Goal: Task Accomplishment & Management: Manage account settings

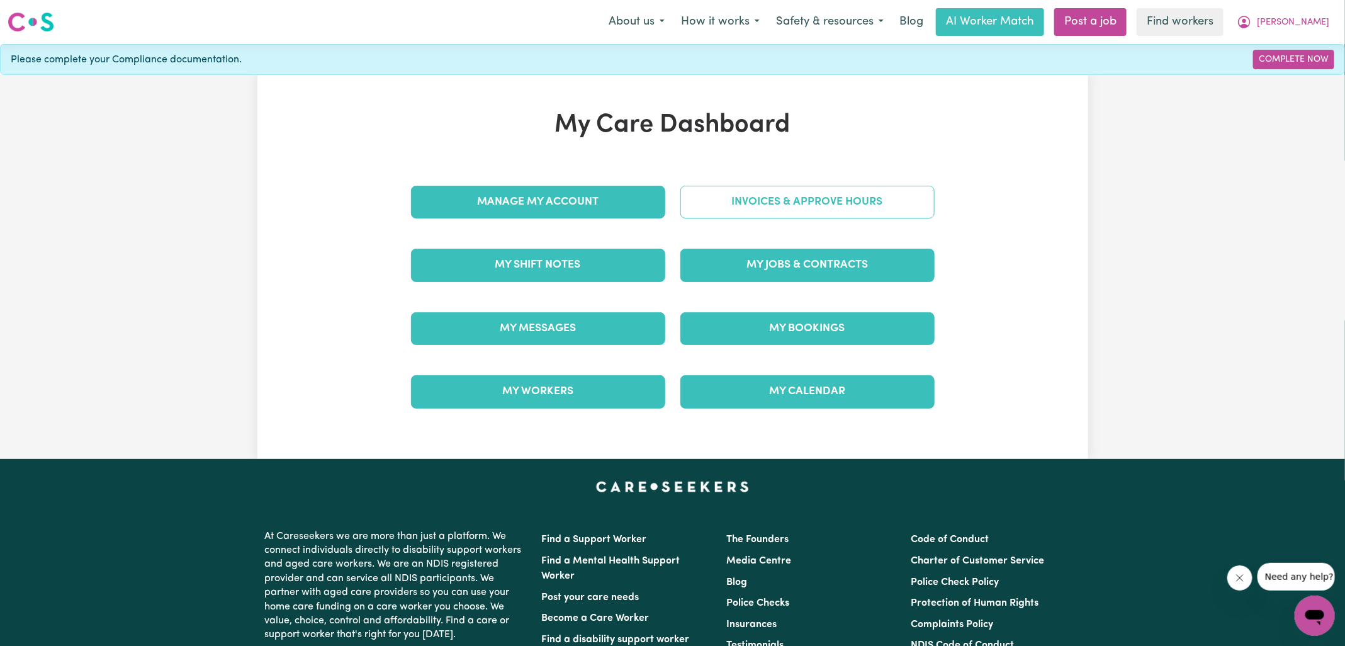
click at [740, 204] on link "Invoices & Approve Hours" at bounding box center [808, 202] width 254 height 33
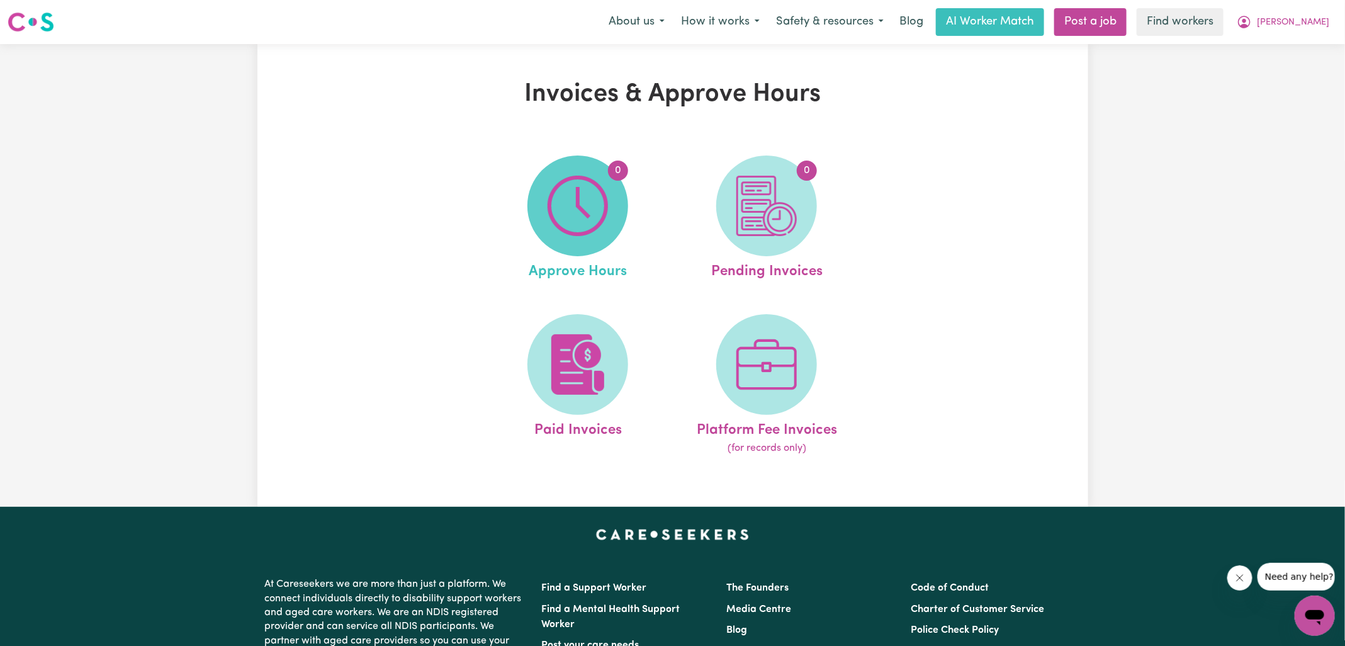
click at [619, 205] on span "0" at bounding box center [578, 205] width 101 height 101
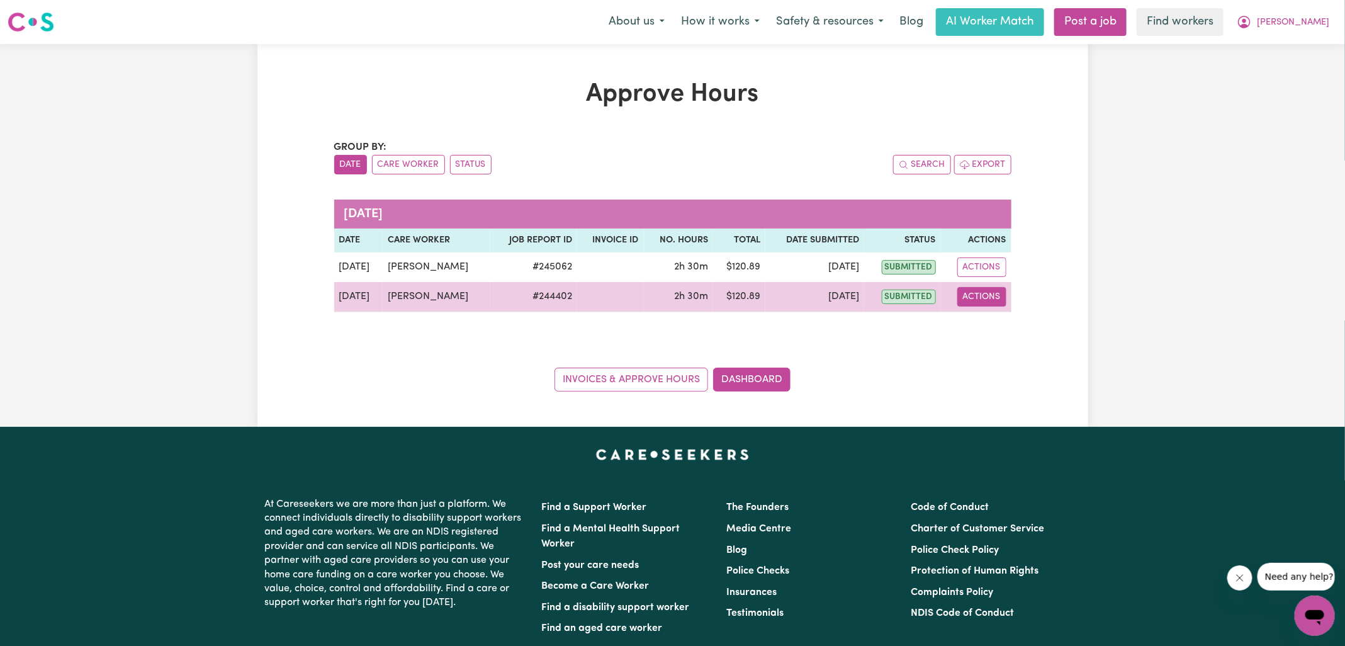
click at [974, 293] on button "Actions" at bounding box center [982, 297] width 49 height 20
click at [1011, 325] on link "View Job Report" at bounding box center [1014, 325] width 108 height 25
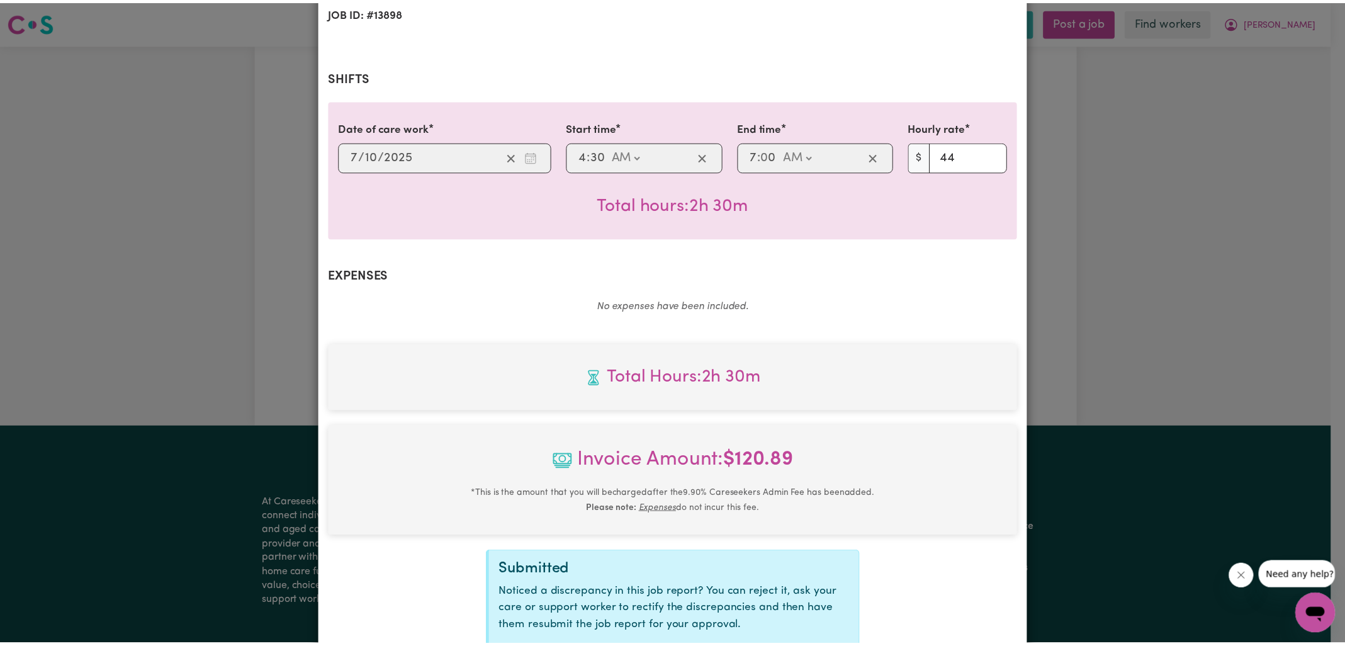
scroll to position [340, 0]
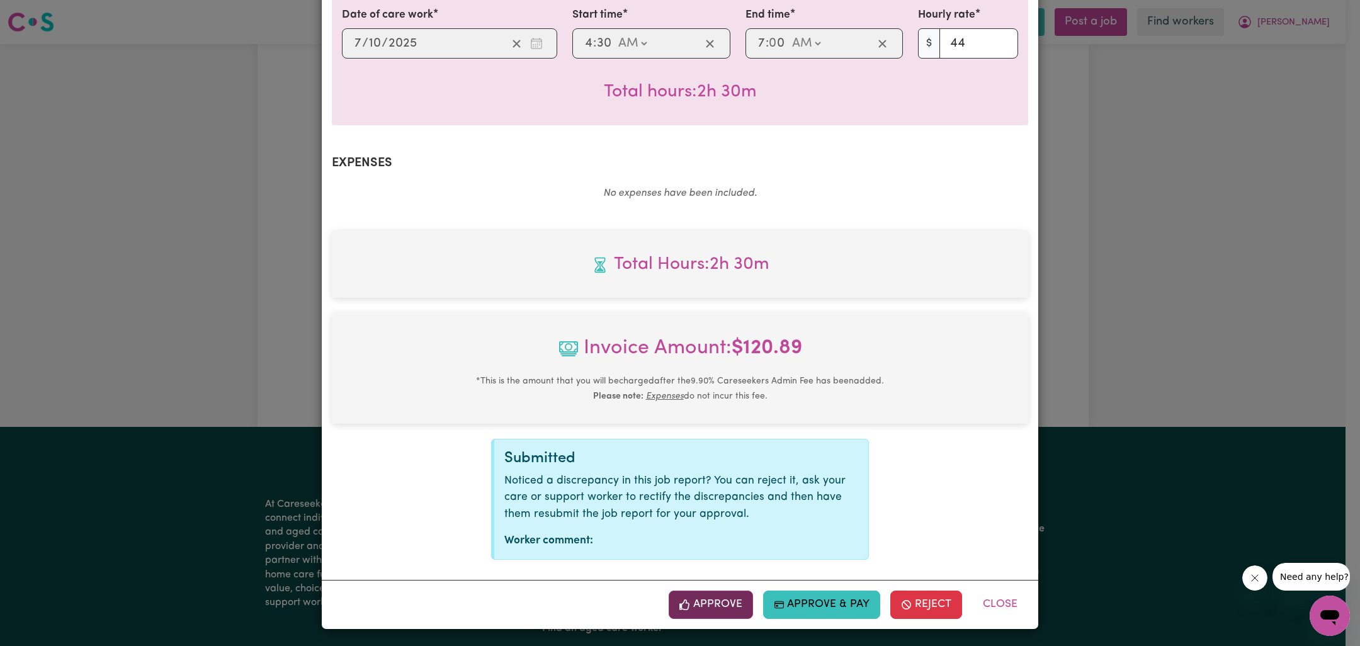
click at [728, 603] on button "Approve" at bounding box center [711, 605] width 84 height 28
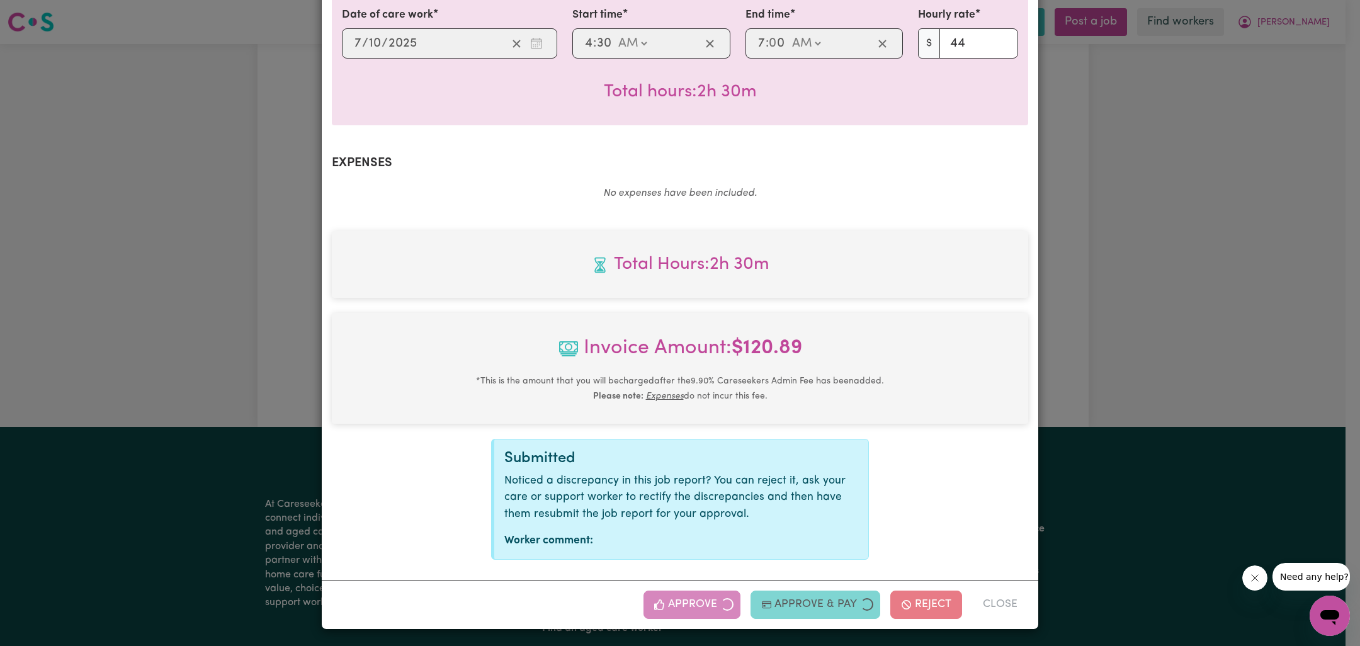
drag, startPoint x: 1184, startPoint y: 297, endPoint x: 1114, endPoint y: 292, distance: 70.0
click at [1184, 297] on div "Job Report # 244402 - [PERSON_NAME] Summary Job report # 244402 Client name: [P…" at bounding box center [680, 323] width 1360 height 646
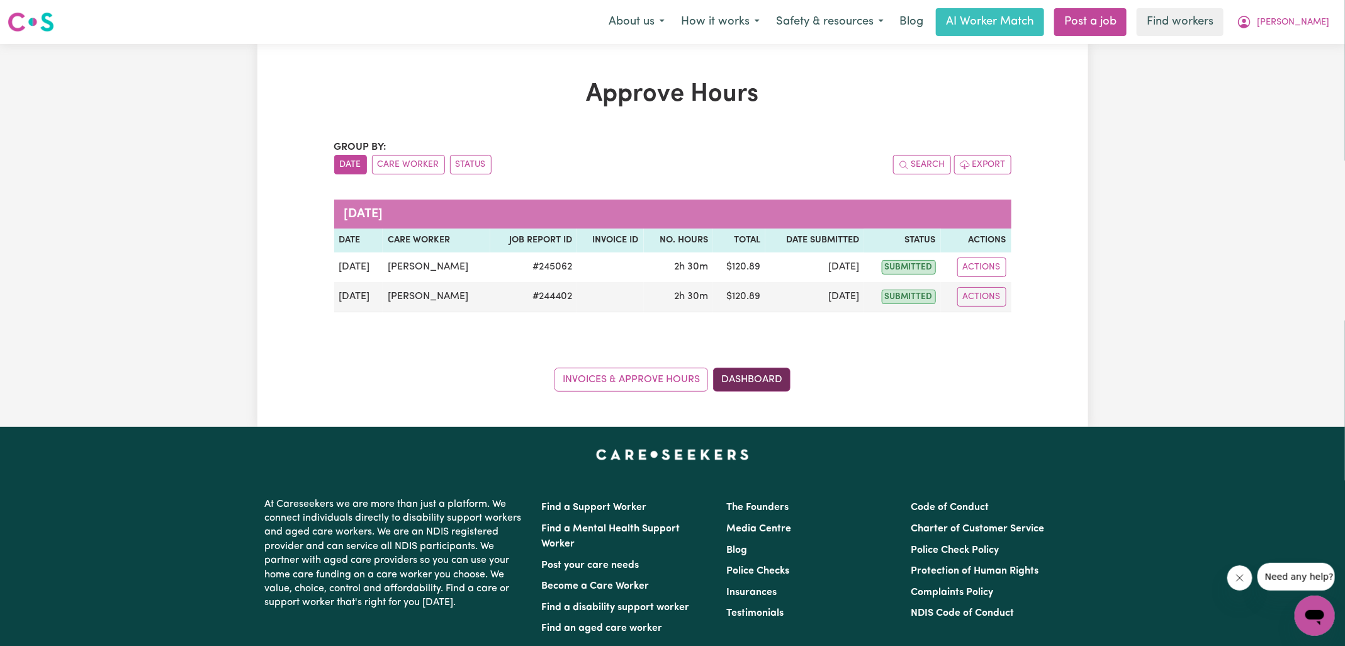
click at [758, 378] on link "Dashboard" at bounding box center [751, 380] width 77 height 24
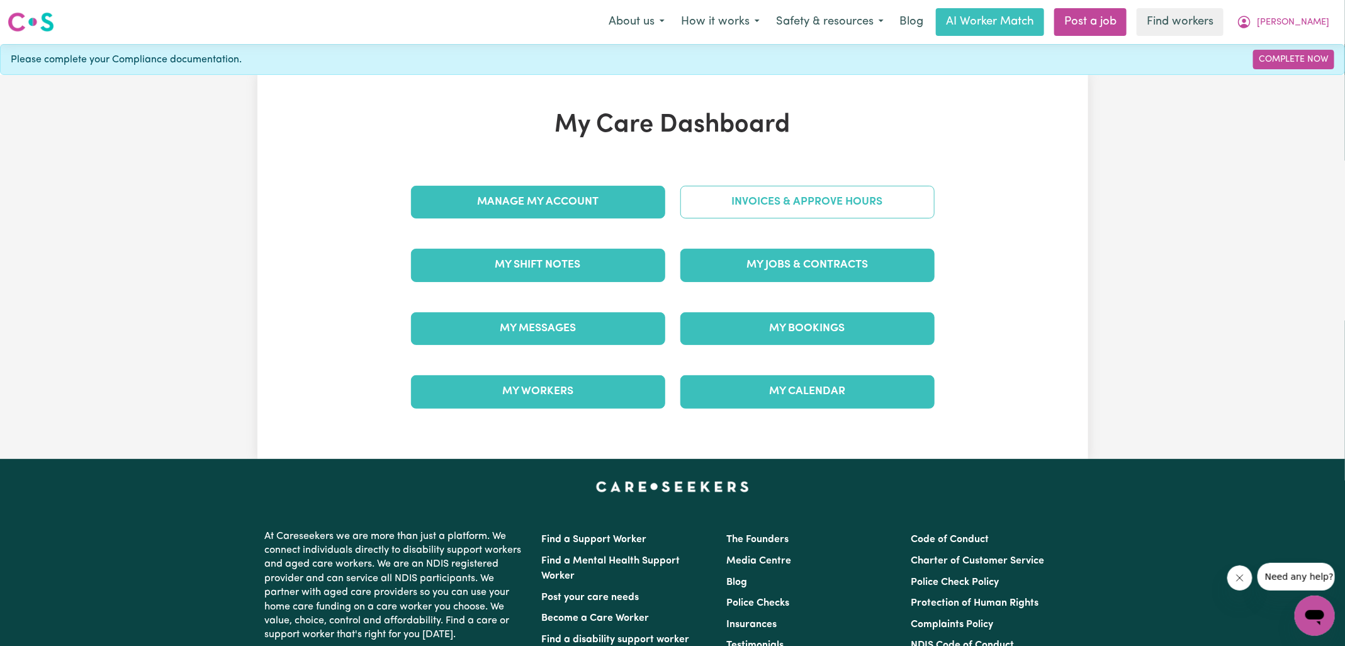
click at [762, 196] on link "Invoices & Approve Hours" at bounding box center [808, 202] width 254 height 33
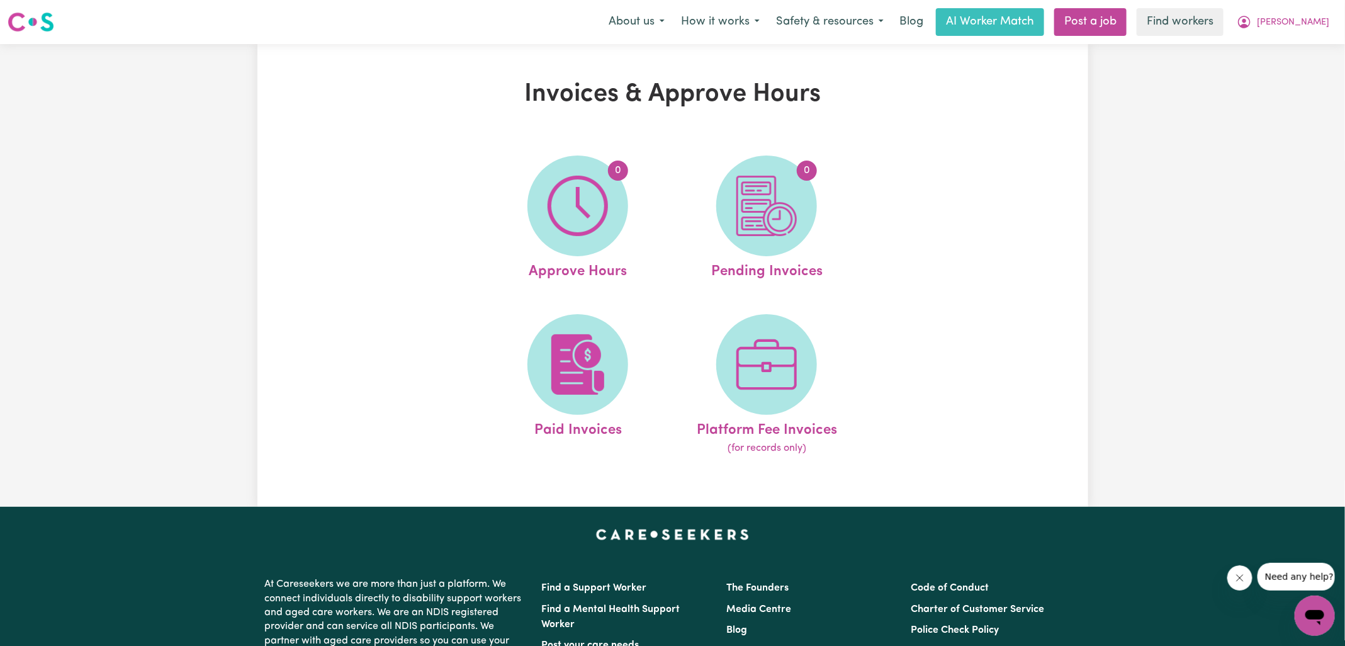
click at [770, 210] on img at bounding box center [767, 206] width 60 height 60
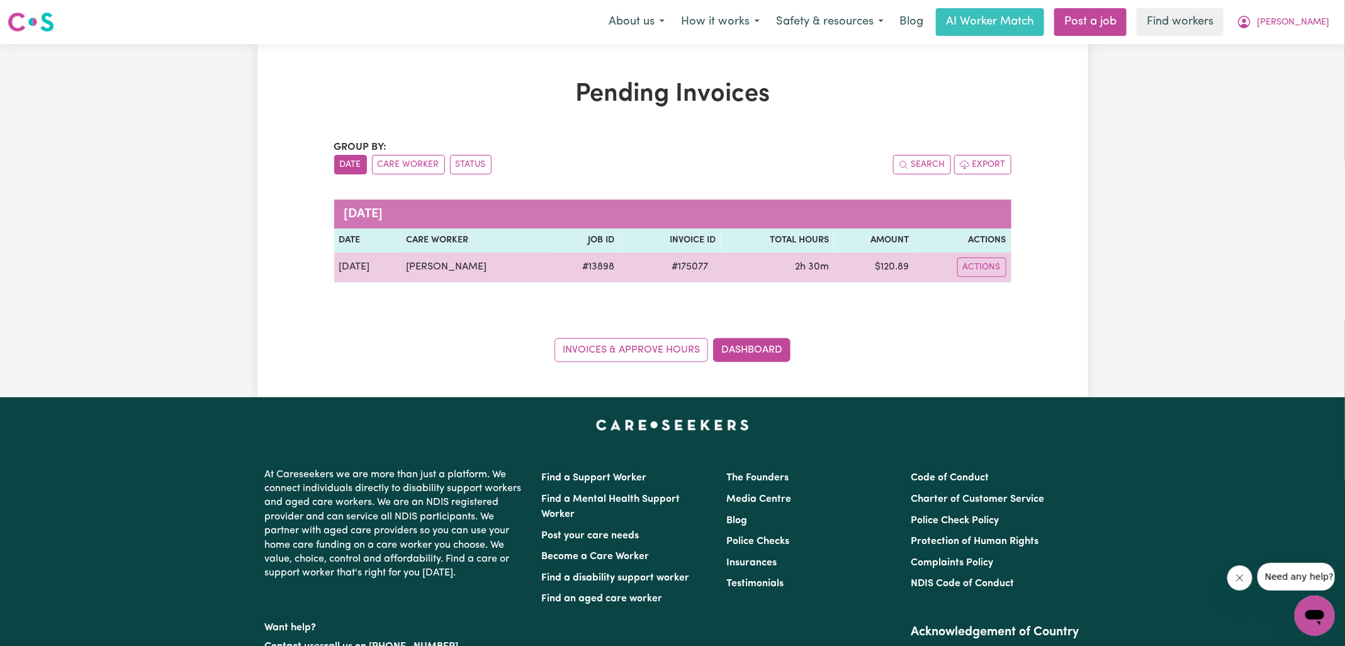
click at [672, 267] on span "# 175077" at bounding box center [690, 266] width 52 height 15
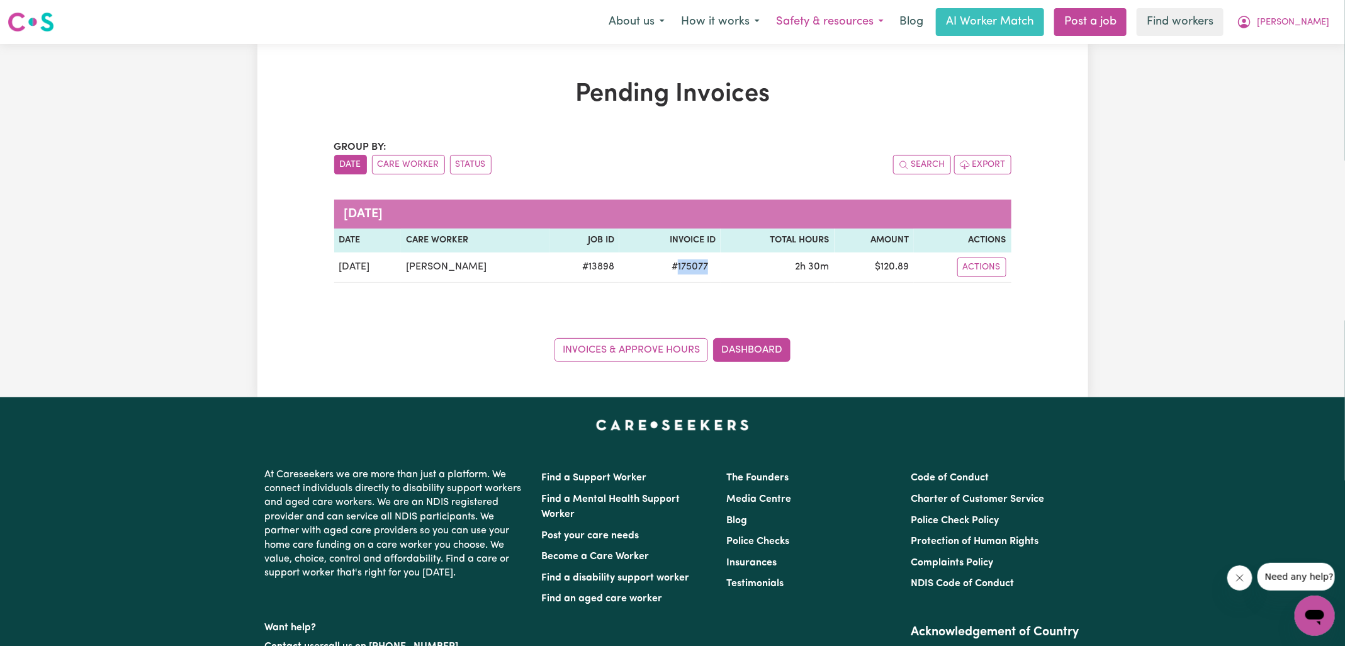
copy span "175077"
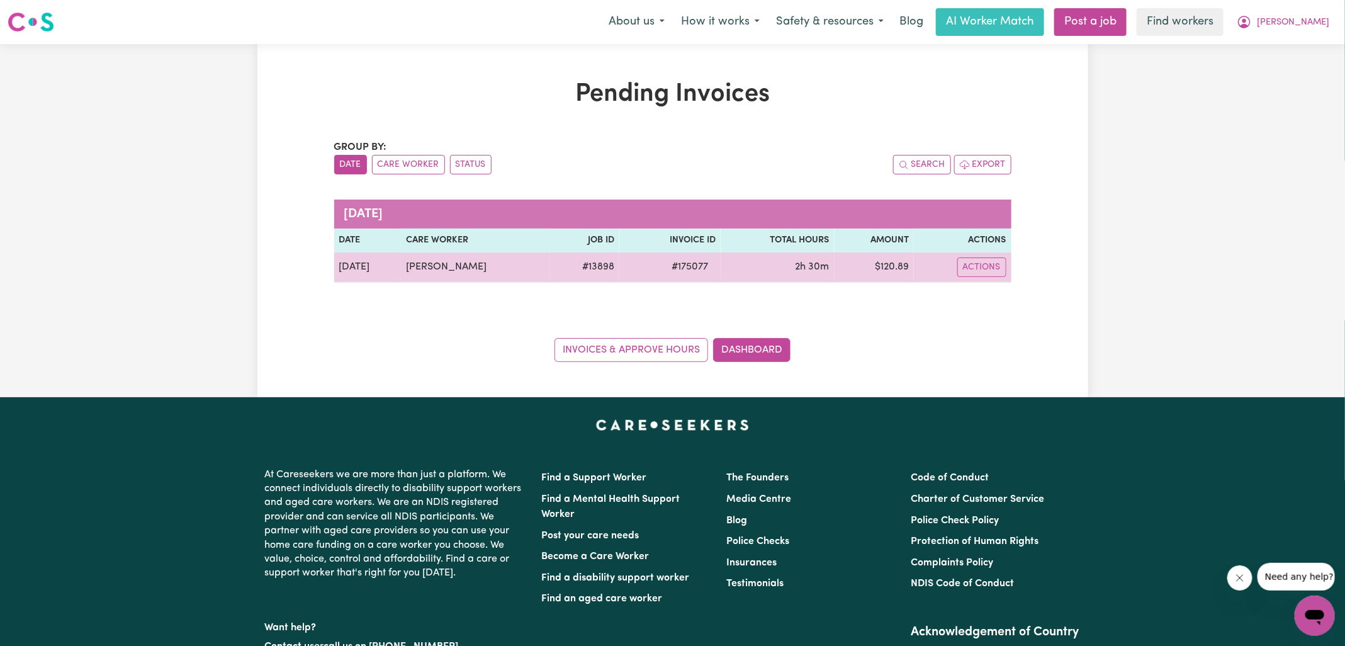
click at [887, 269] on td "$ 120.89" at bounding box center [874, 267] width 79 height 30
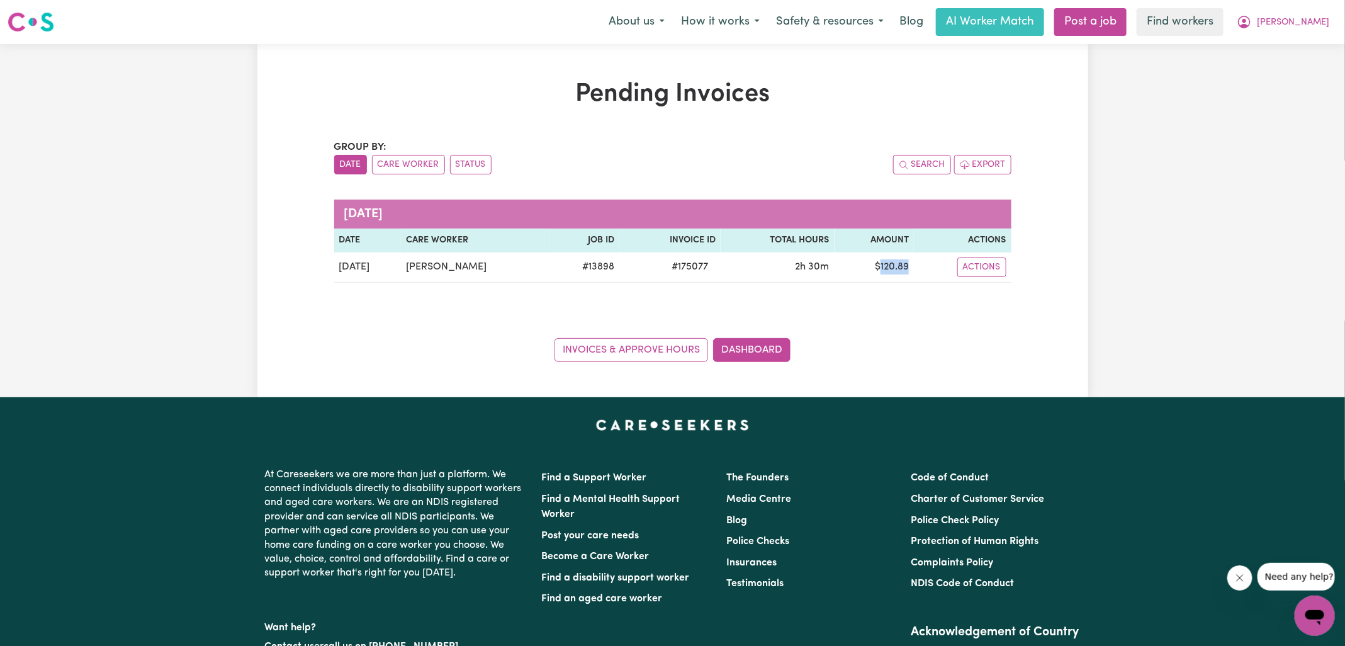
copy td "120.89"
click at [1292, 26] on span "[PERSON_NAME]" at bounding box center [1293, 23] width 72 height 14
click at [1289, 67] on link "Logout" at bounding box center [1287, 72] width 99 height 24
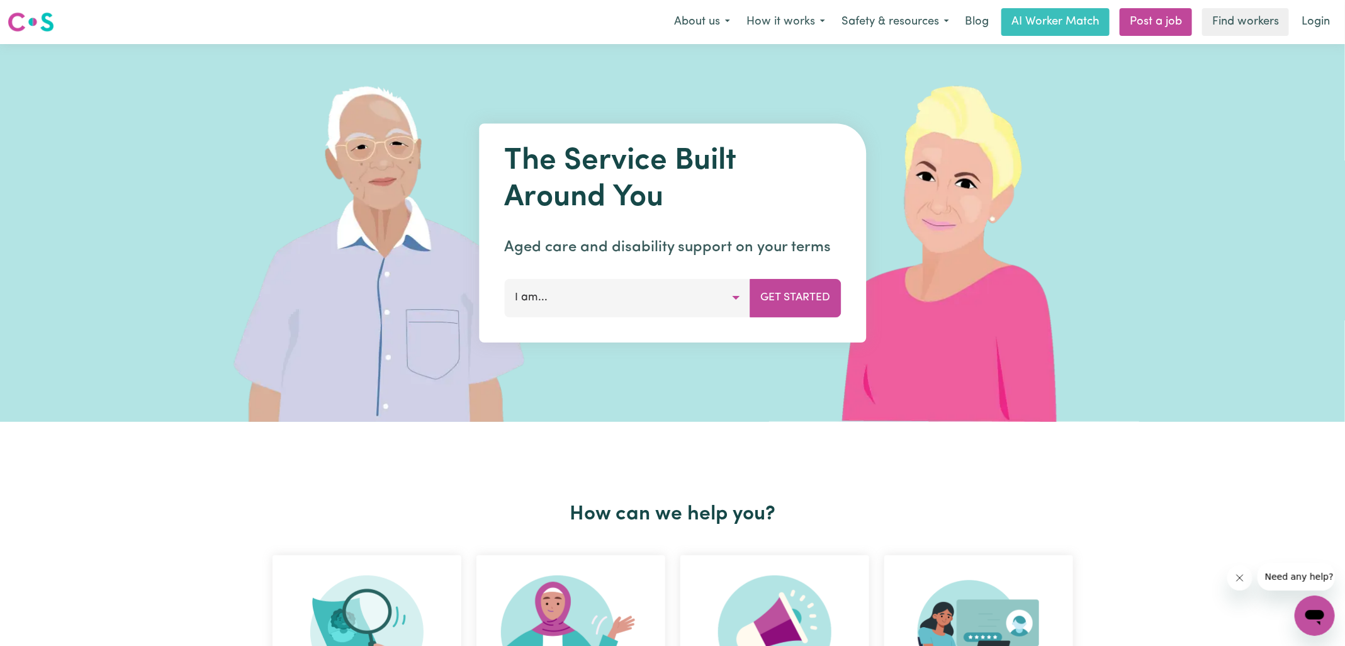
click at [1305, 26] on link "Login" at bounding box center [1315, 22] width 43 height 28
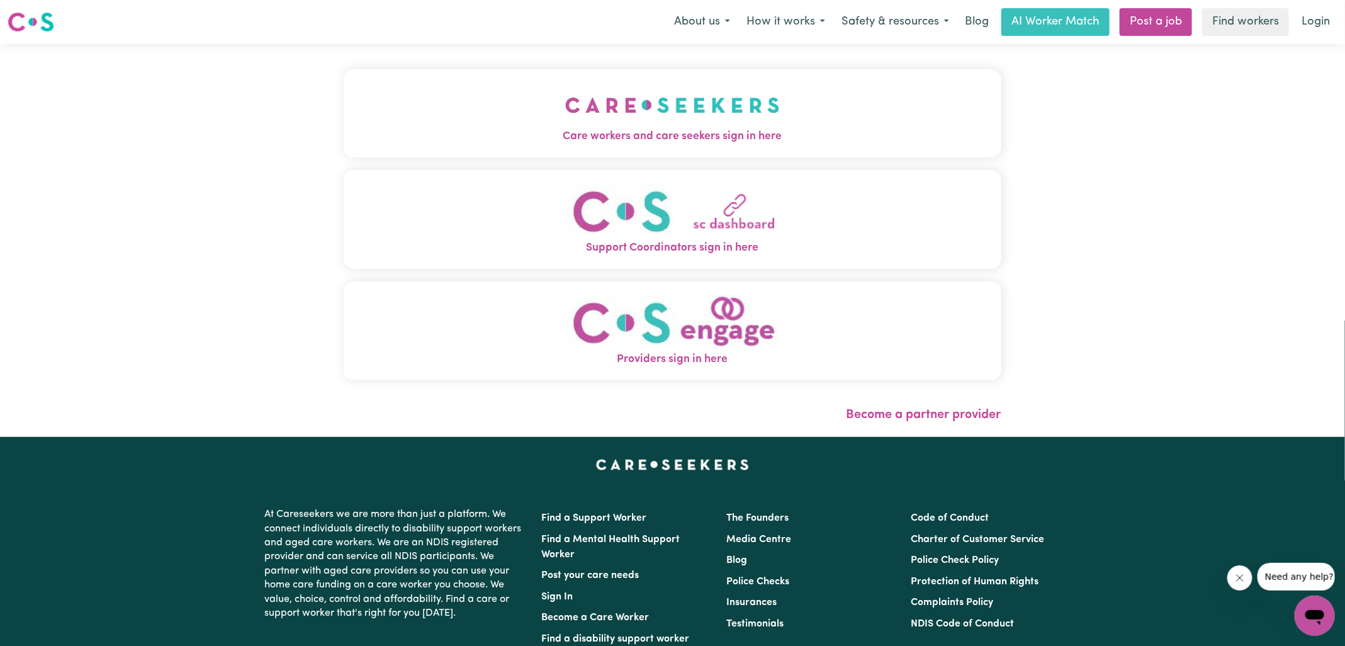
click at [639, 152] on button "Care workers and care seekers sign in here" at bounding box center [673, 113] width 658 height 88
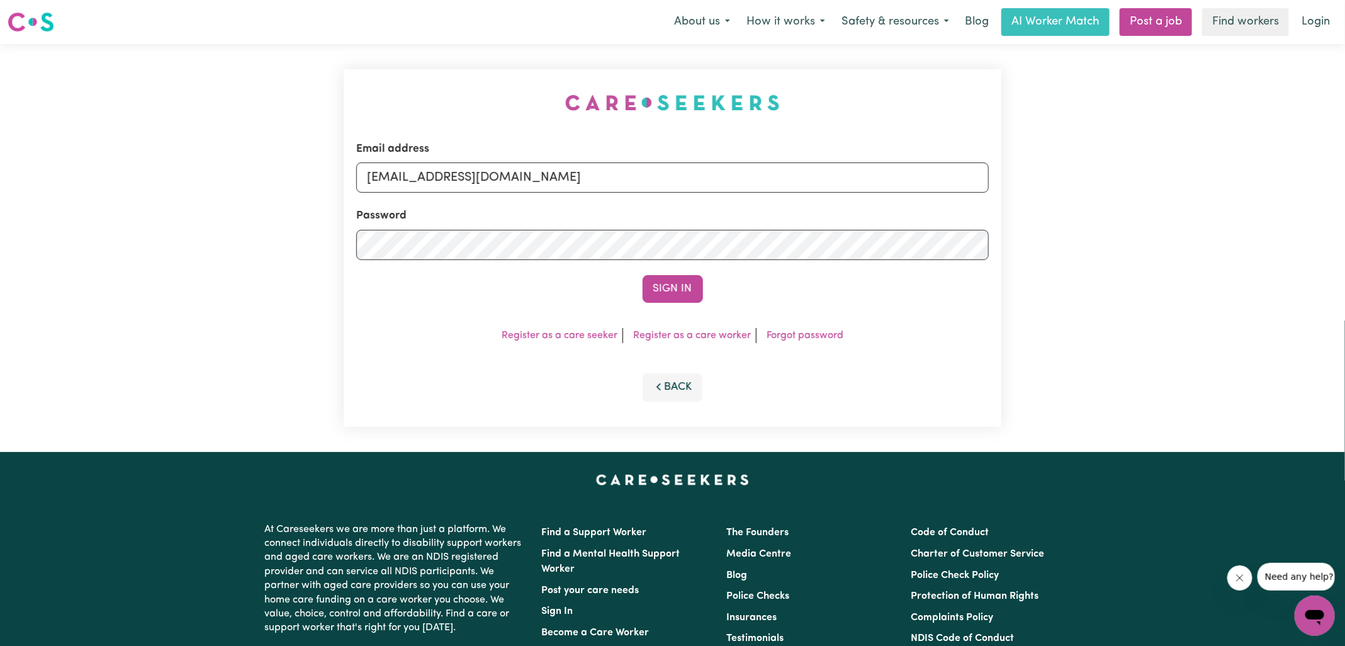
click at [405, 94] on div "Email address [EMAIL_ADDRESS][DOMAIN_NAME] Password Sign In Register as a care …" at bounding box center [672, 248] width 673 height 408
drag, startPoint x: 431, startPoint y: 177, endPoint x: 1022, endPoint y: 234, distance: 594.5
click at [1022, 235] on div "Email address [EMAIL_ADDRESS][DOMAIN_NAME] Password Sign In Register as a care …" at bounding box center [672, 248] width 1345 height 408
type input "[EMAIL_ADDRESS][DOMAIN_NAME]"
click at [643, 275] on button "Sign In" at bounding box center [673, 289] width 60 height 28
